Goal: Check status: Check status

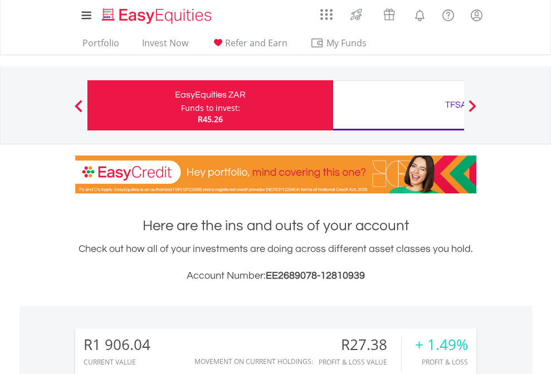
scroll to position [107, 175]
click at [181, 105] on div "Funds to invest:" at bounding box center [210, 107] width 59 height 11
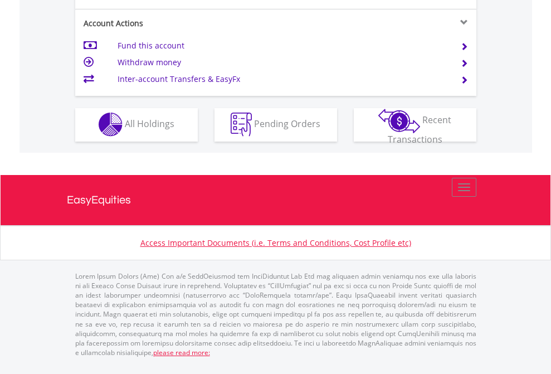
scroll to position [1041, 0]
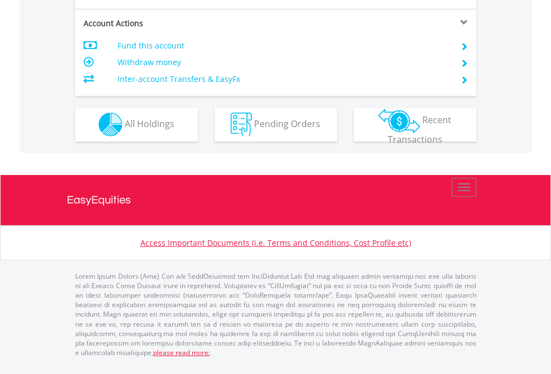
scroll to position [949, 0]
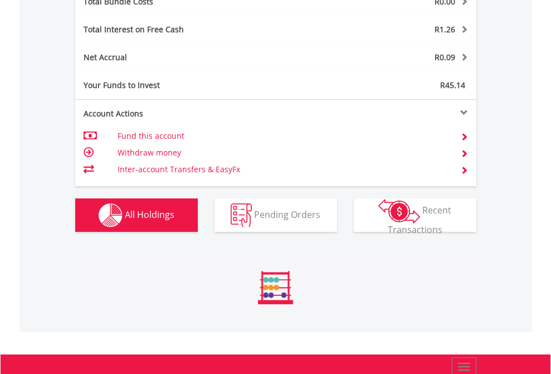
scroll to position [1305, 0]
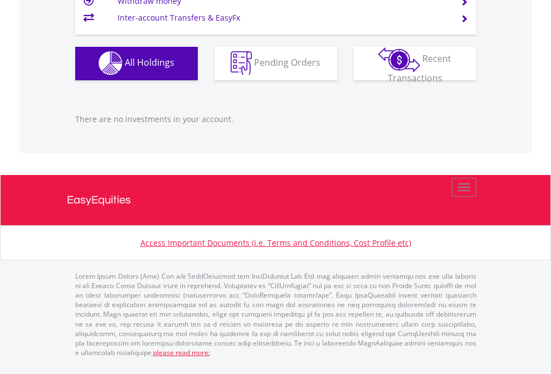
scroll to position [1103, 0]
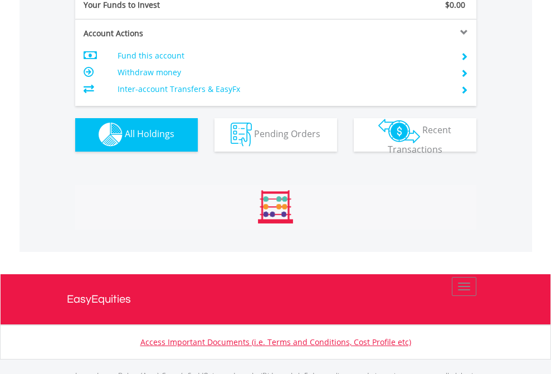
scroll to position [1103, 0]
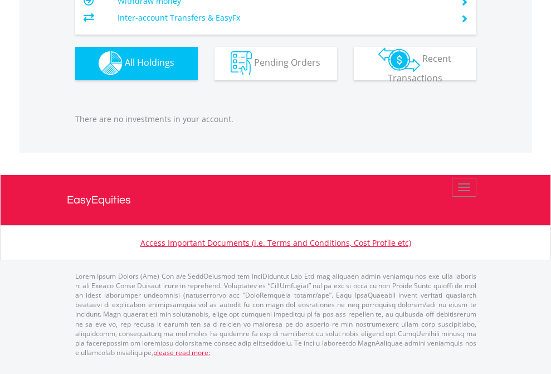
scroll to position [107, 175]
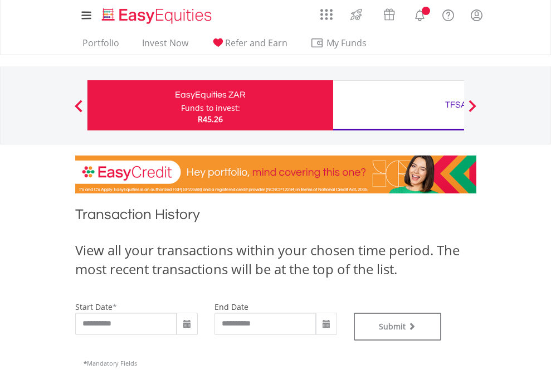
type input "**********"
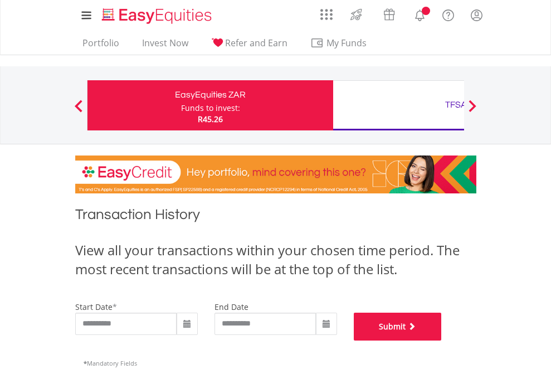
click at [442, 340] on button "Submit" at bounding box center [398, 326] width 88 height 28
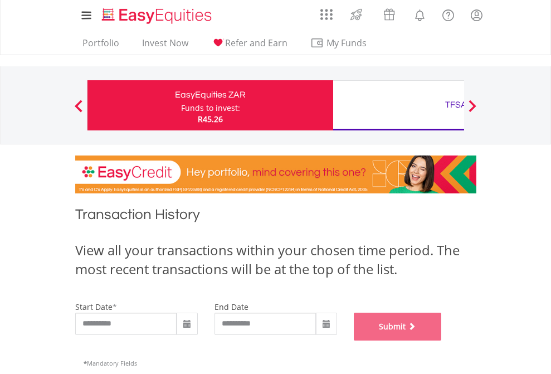
scroll to position [452, 0]
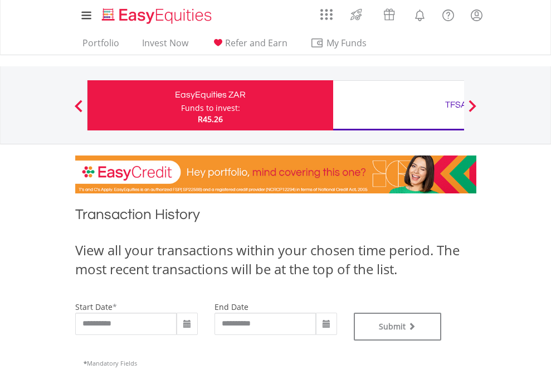
click at [398, 105] on div "TFSA" at bounding box center [456, 105] width 232 height 16
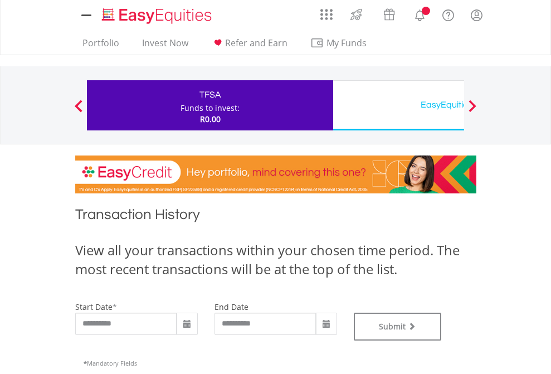
type input "**********"
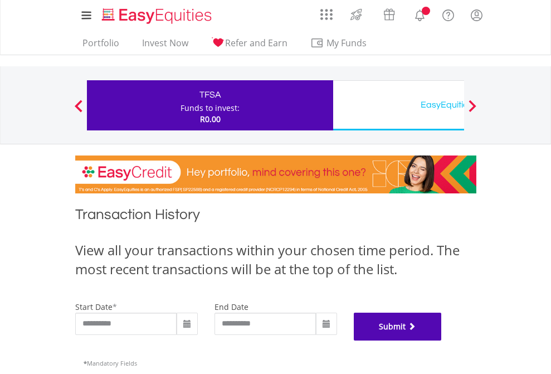
click at [442, 340] on button "Submit" at bounding box center [398, 326] width 88 height 28
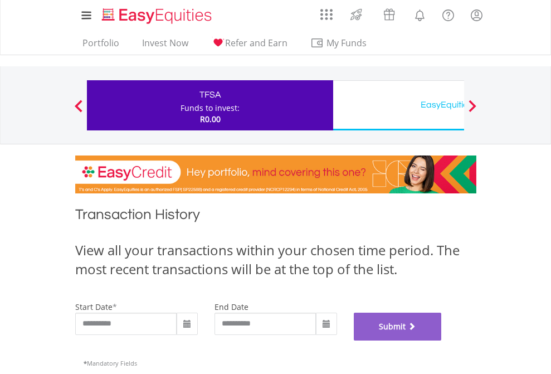
scroll to position [452, 0]
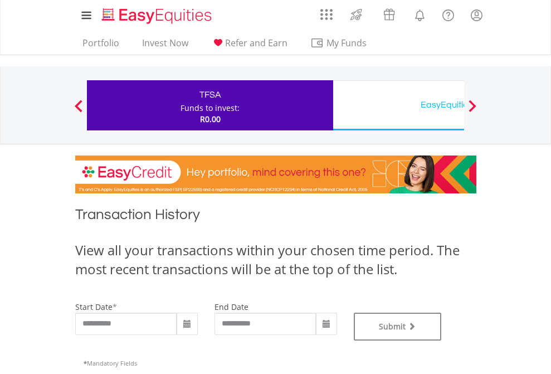
click at [398, 105] on div "EasyEquities USD" at bounding box center [456, 105] width 232 height 16
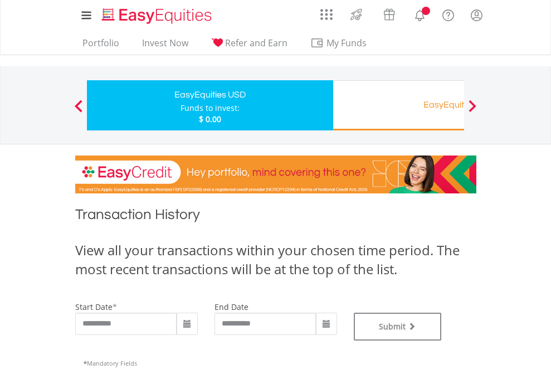
type input "**********"
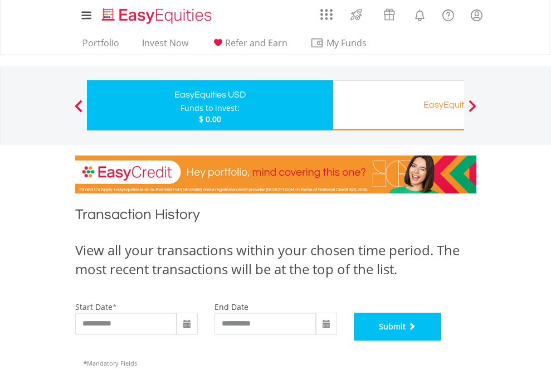
click at [442, 340] on button "Submit" at bounding box center [398, 326] width 88 height 28
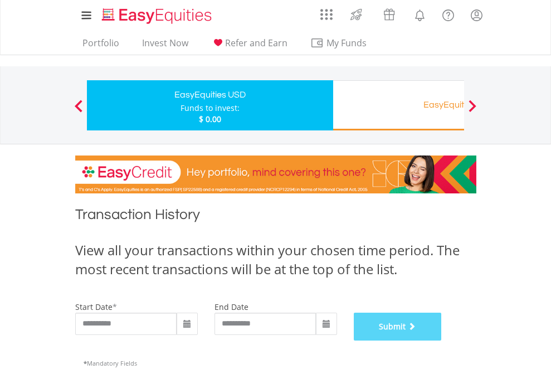
scroll to position [452, 0]
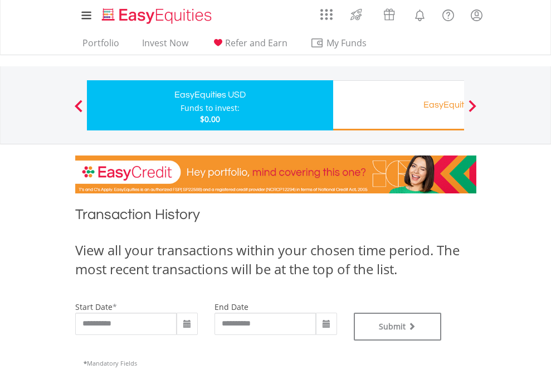
click at [180, 105] on div "Funds to invest:" at bounding box center [209, 107] width 59 height 11
type input "**********"
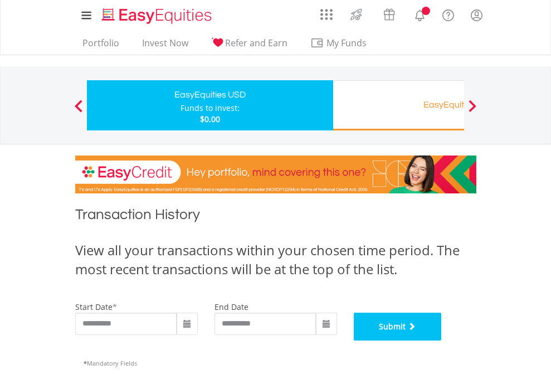
click at [442, 340] on button "Submit" at bounding box center [398, 326] width 88 height 28
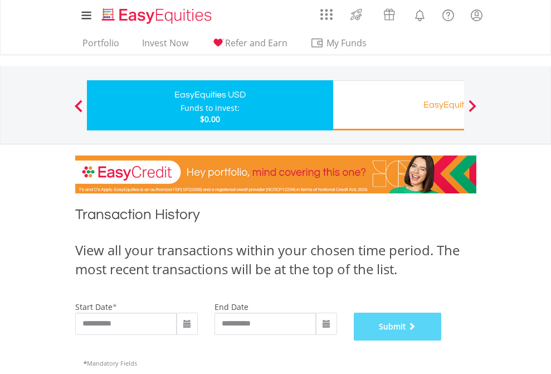
scroll to position [452, 0]
